Goal: Transaction & Acquisition: Download file/media

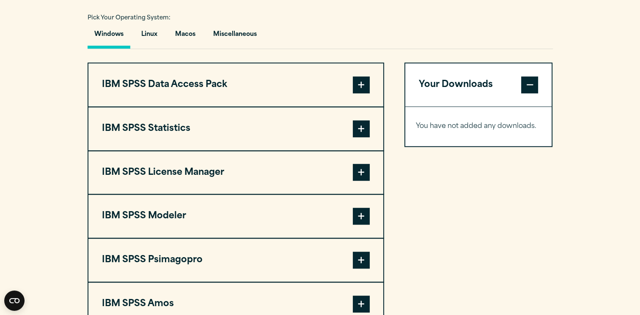
scroll to position [594, 0]
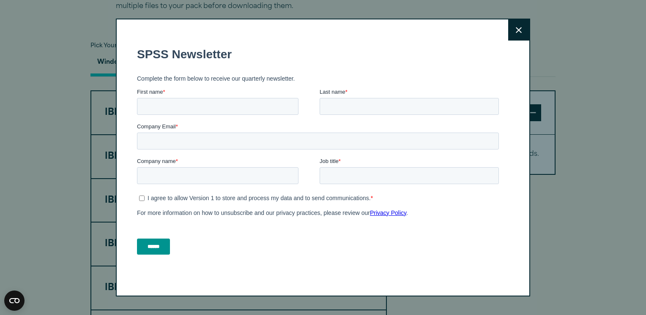
click at [509, 33] on button "Close" at bounding box center [518, 29] width 21 height 21
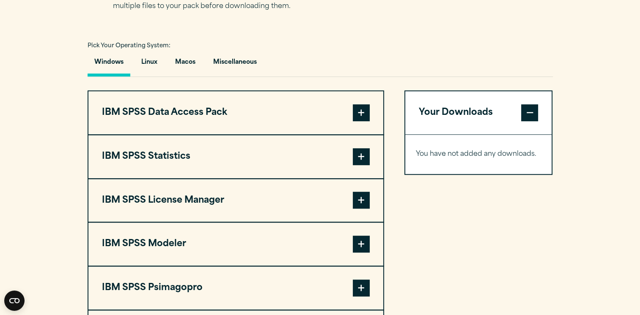
click at [360, 111] on span at bounding box center [361, 112] width 17 height 17
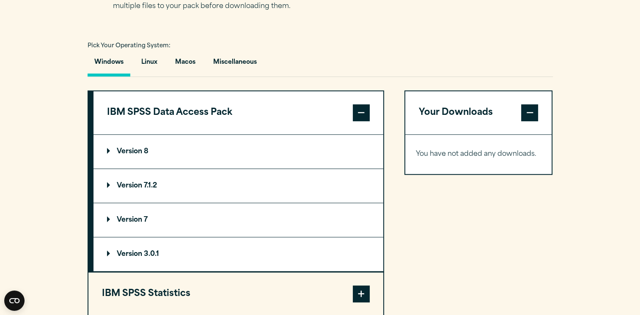
click at [122, 148] on p "Version 8" at bounding box center [127, 151] width 41 height 7
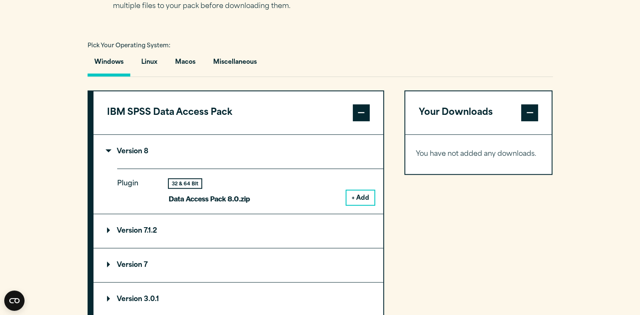
click at [362, 200] on button "+ Add" at bounding box center [360, 198] width 28 height 14
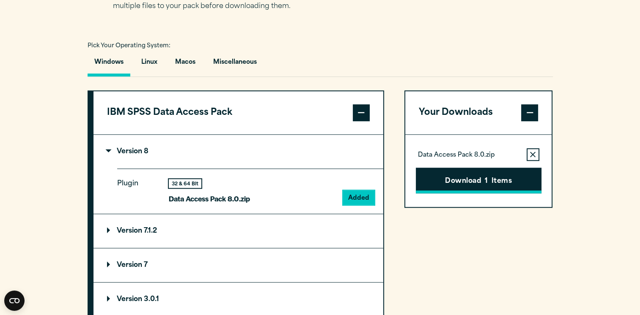
click at [500, 187] on button "Download 1 Items" at bounding box center [479, 181] width 126 height 26
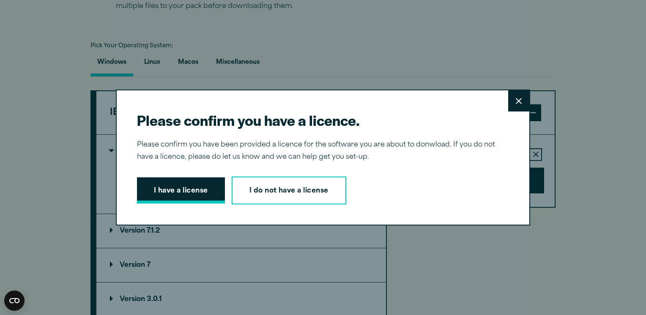
click at [195, 194] on button "I have a license" at bounding box center [181, 191] width 88 height 26
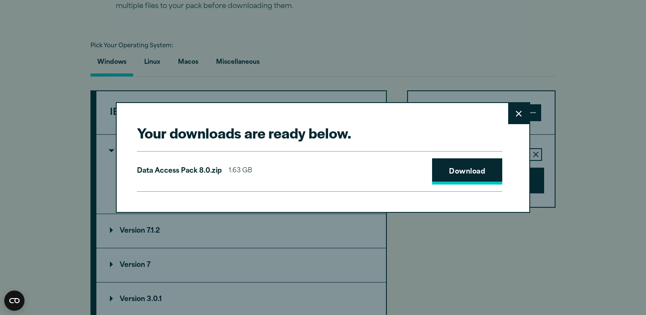
click at [457, 171] on link "Download" at bounding box center [467, 172] width 70 height 26
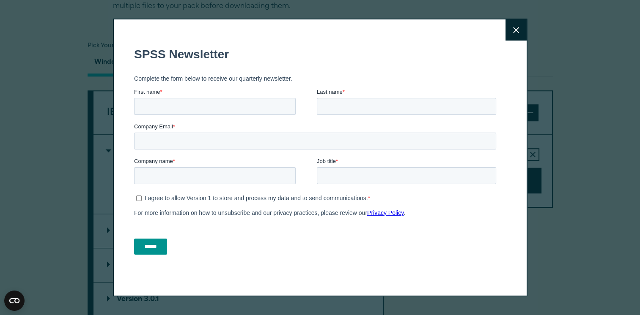
click at [594, 91] on div "Close" at bounding box center [320, 157] width 640 height 315
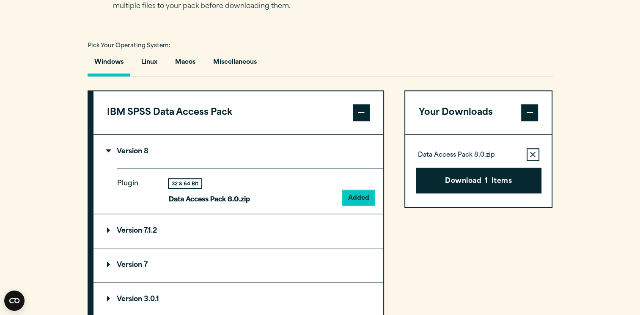
click at [52, 278] on section "Select your software downloads Use the table below to find and navigate to your…" at bounding box center [320, 248] width 640 height 631
